Goal: Task Accomplishment & Management: Manage account settings

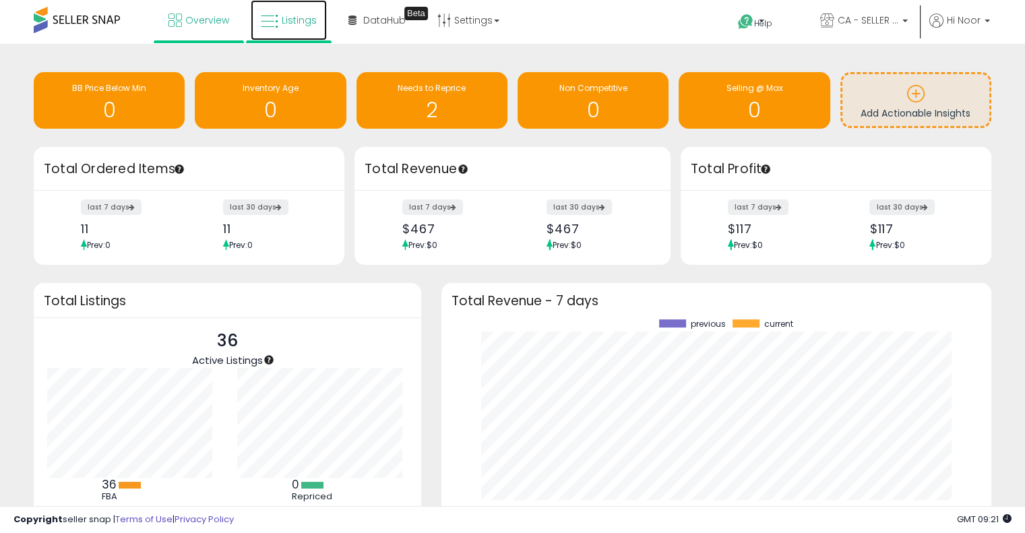
click at [273, 26] on icon at bounding box center [270, 22] width 18 height 18
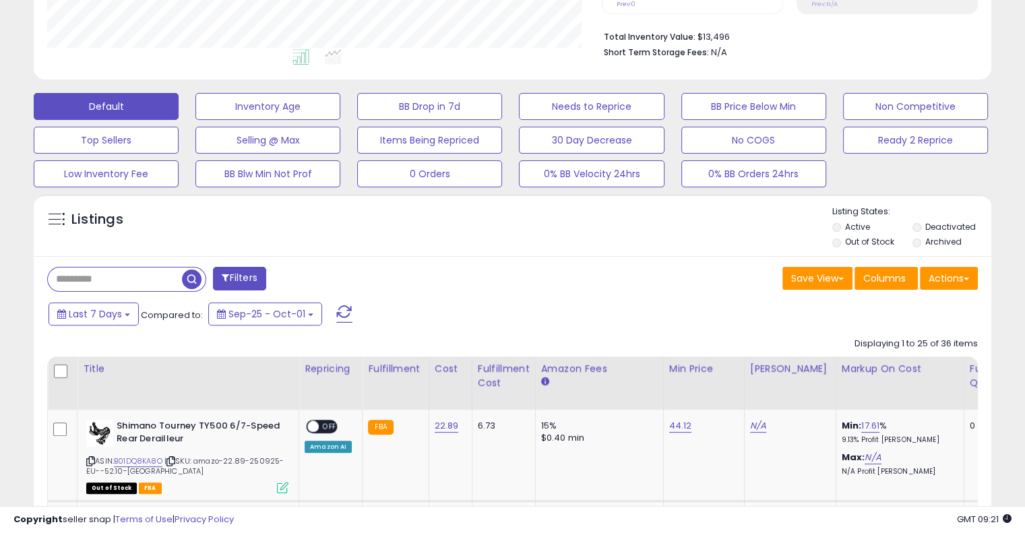
scroll to position [337, 0]
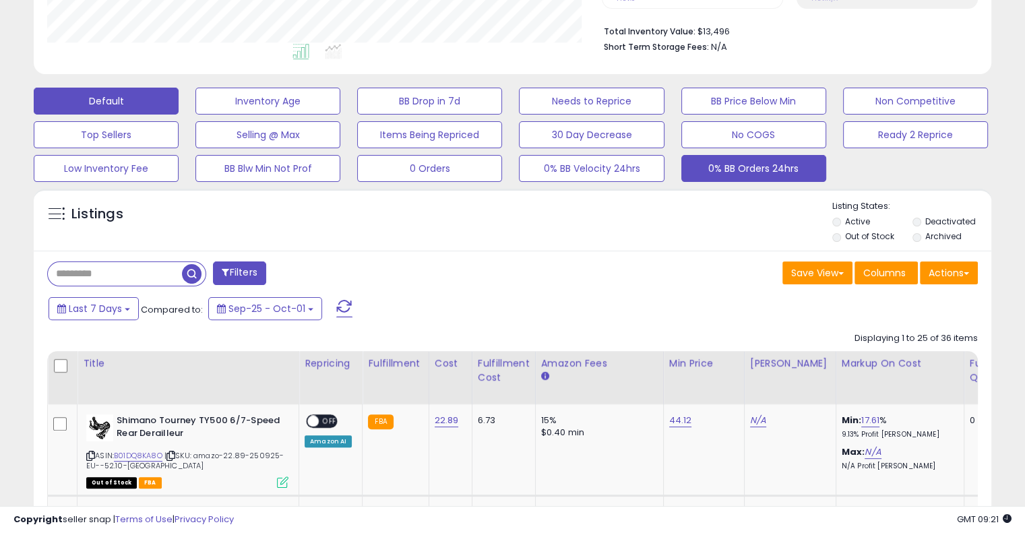
click at [755, 165] on button "0% BB Orders 24hrs" at bounding box center [754, 168] width 145 height 27
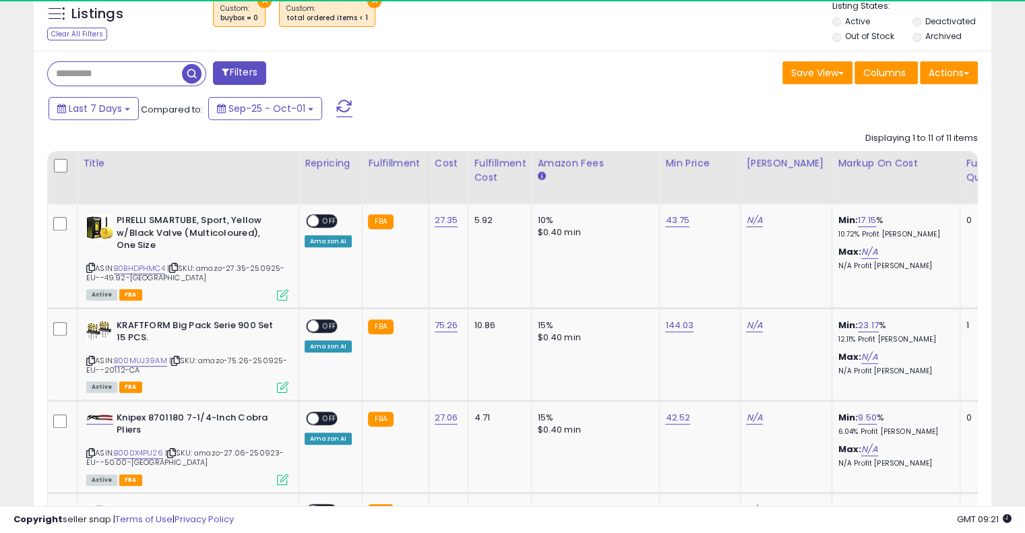
scroll to position [276, 554]
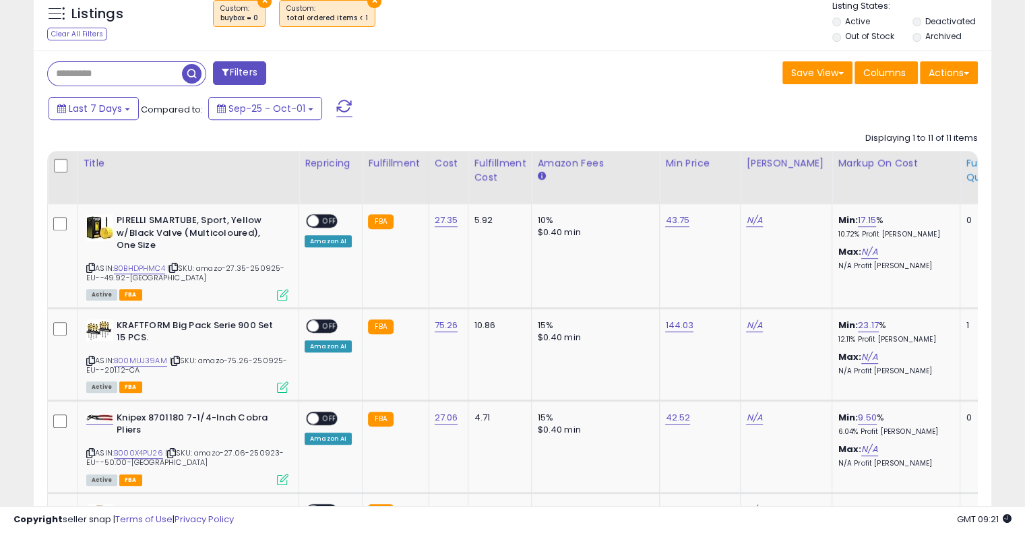
click at [966, 173] on div "Fulfillable Quantity" at bounding box center [989, 170] width 47 height 28
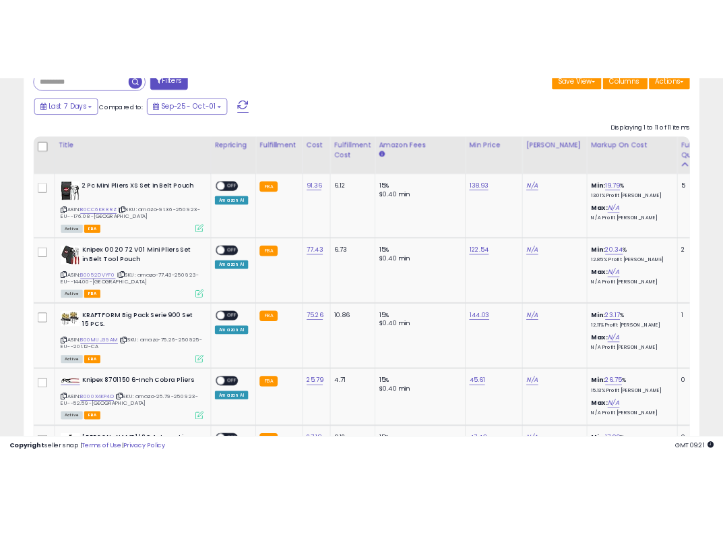
scroll to position [605, 0]
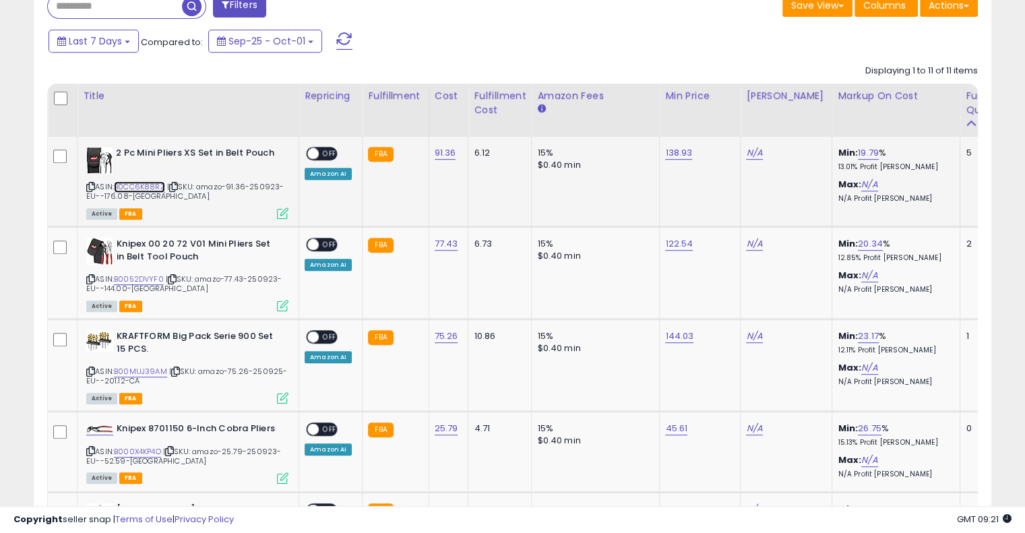
click at [146, 181] on link "B0CC6K88RZ" at bounding box center [139, 186] width 51 height 11
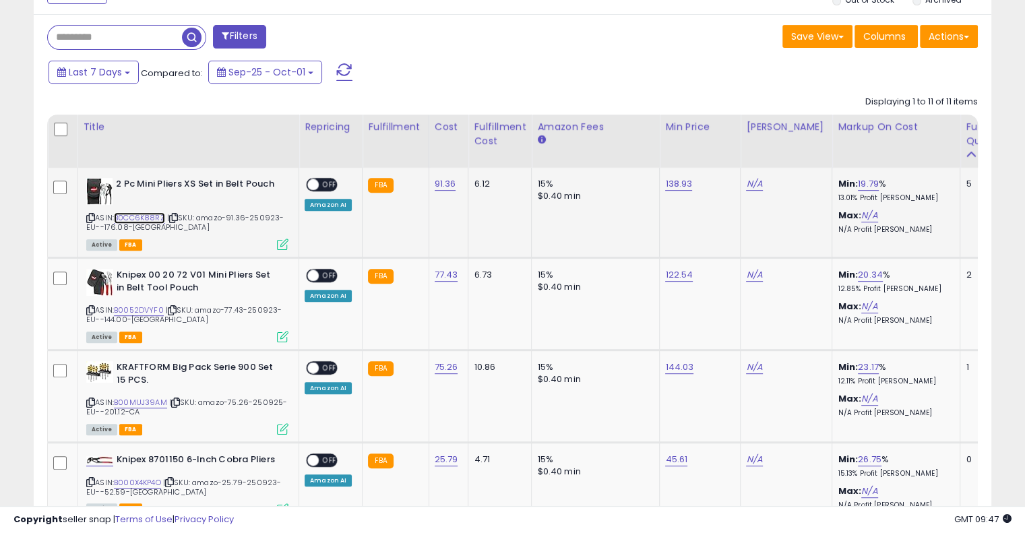
scroll to position [607, 0]
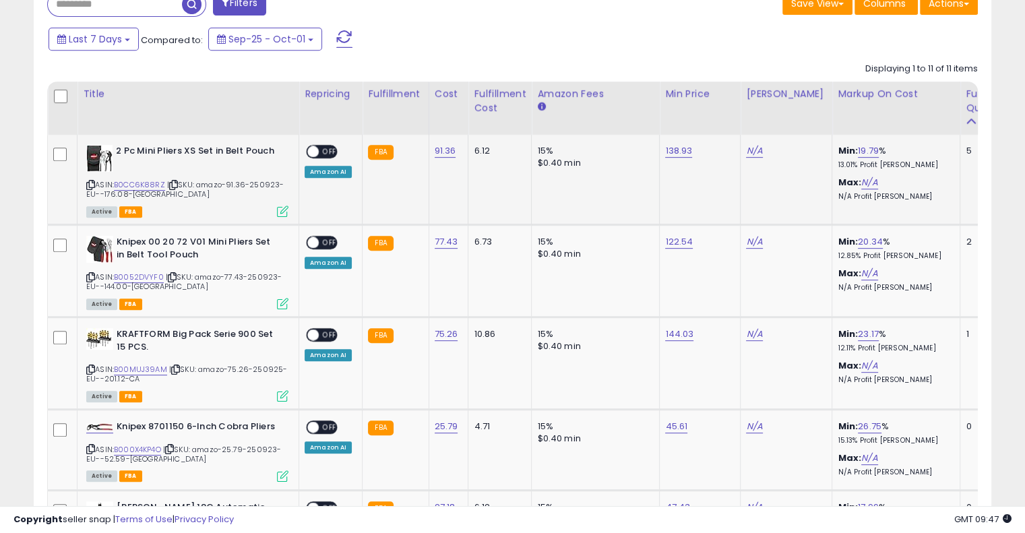
click at [332, 148] on span "OFF" at bounding box center [330, 151] width 22 height 11
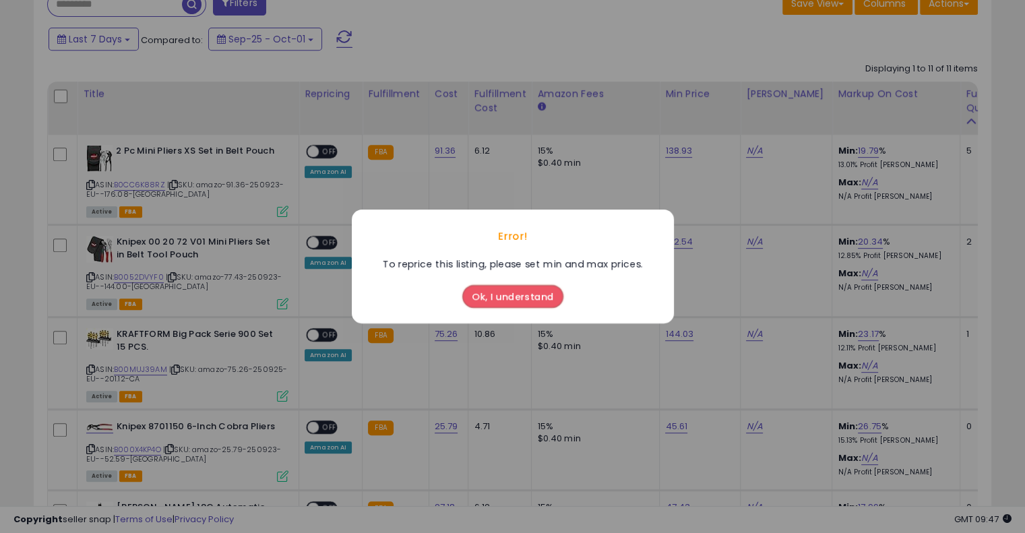
click at [485, 292] on button "Ok, I understand" at bounding box center [512, 296] width 101 height 23
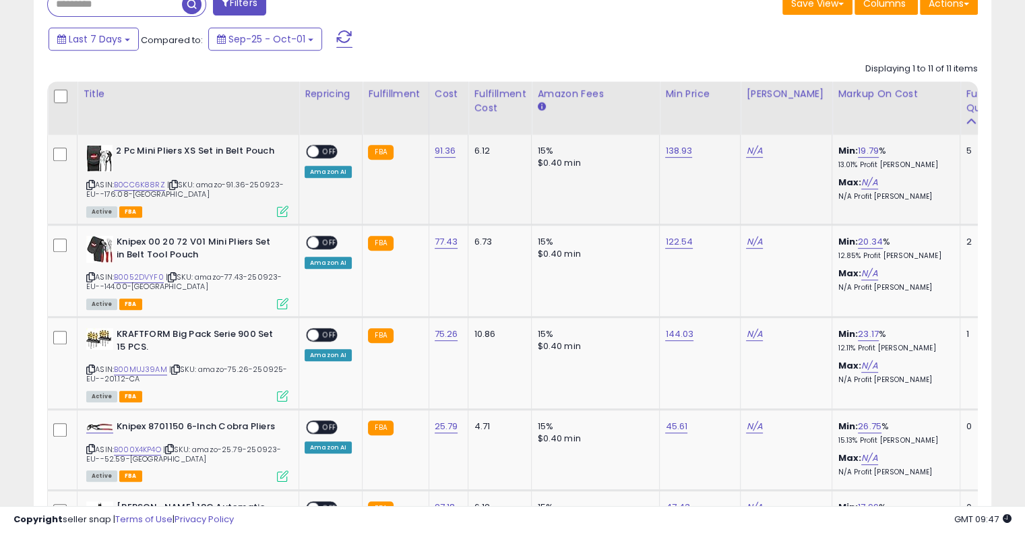
click at [321, 153] on span "OFF" at bounding box center [330, 151] width 22 height 11
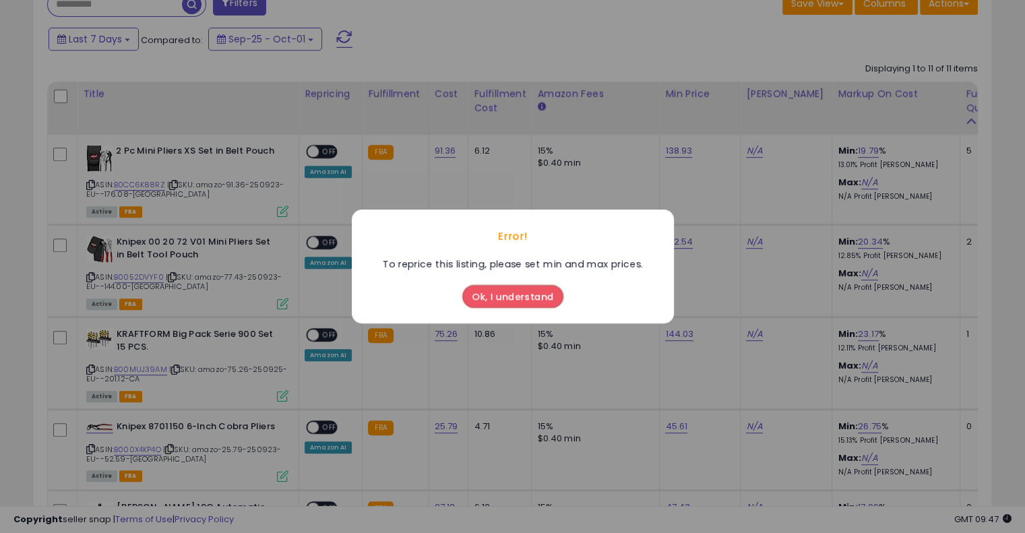
click at [505, 294] on button "Ok, I understand" at bounding box center [512, 296] width 101 height 23
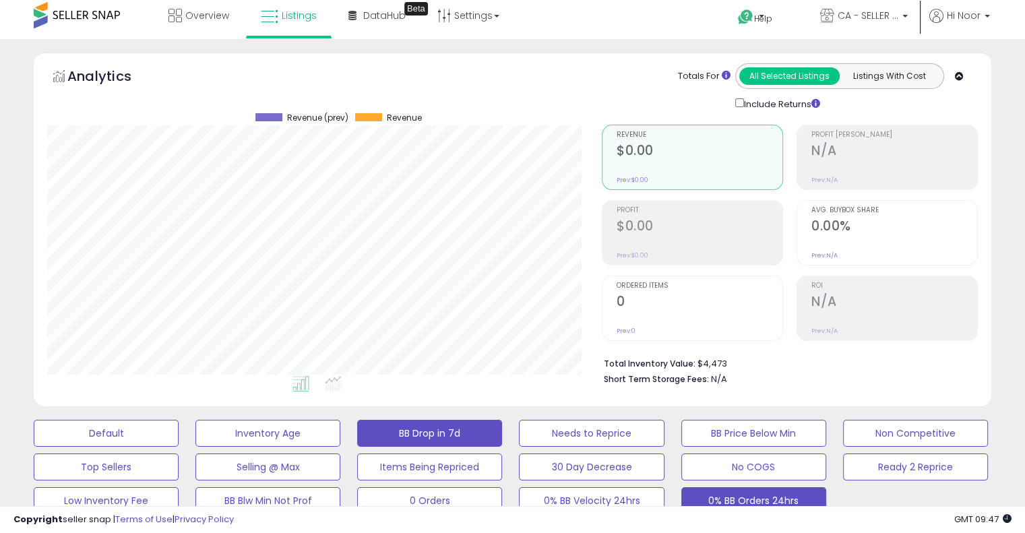
scroll to position [0, 0]
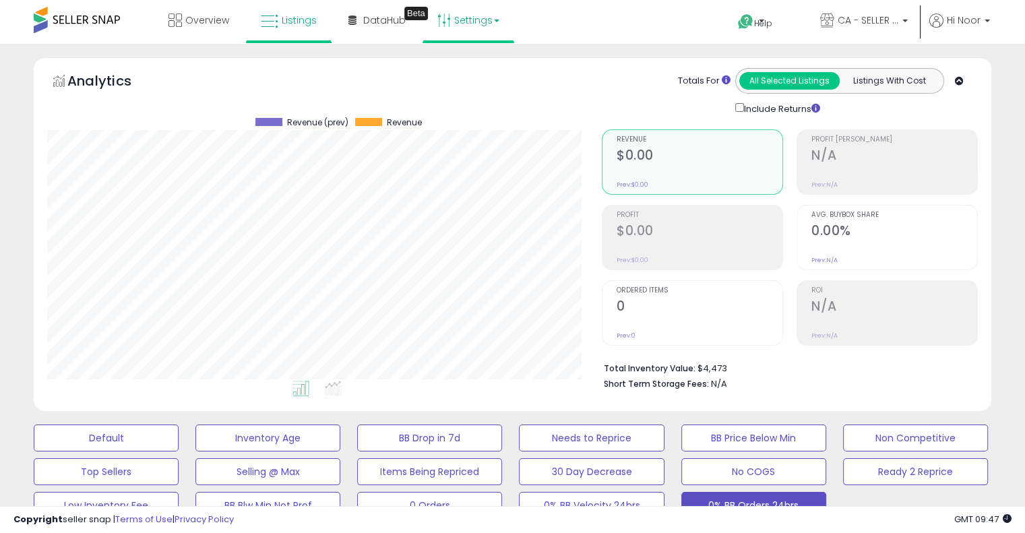
click at [483, 16] on link "Settings" at bounding box center [468, 20] width 82 height 40
click at [450, 65] on link "Store settings" at bounding box center [470, 68] width 61 height 13
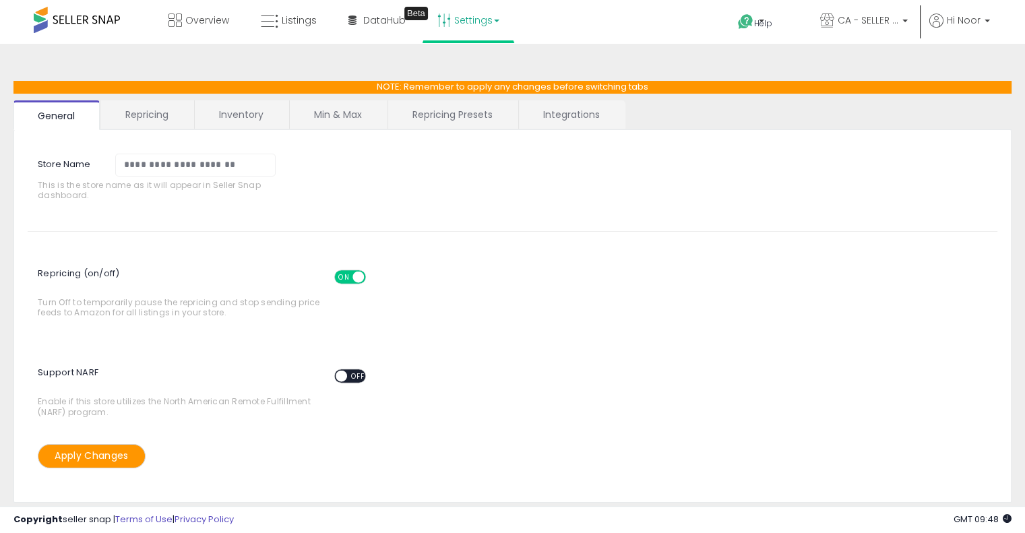
click at [143, 111] on link "Repricing" at bounding box center [147, 114] width 92 height 28
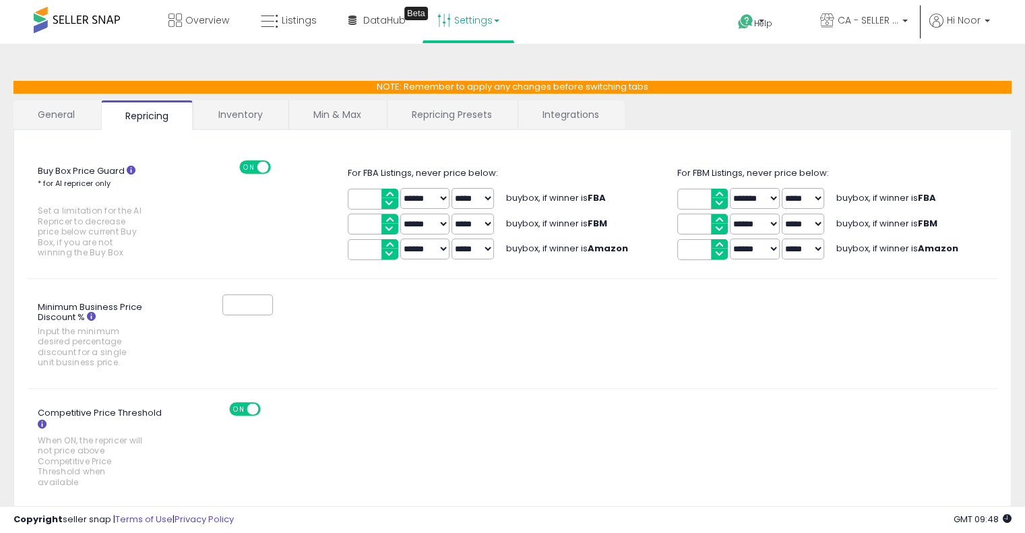
click at [85, 109] on link "General" at bounding box center [56, 114] width 86 height 28
